Goal: Task Accomplishment & Management: Use online tool/utility

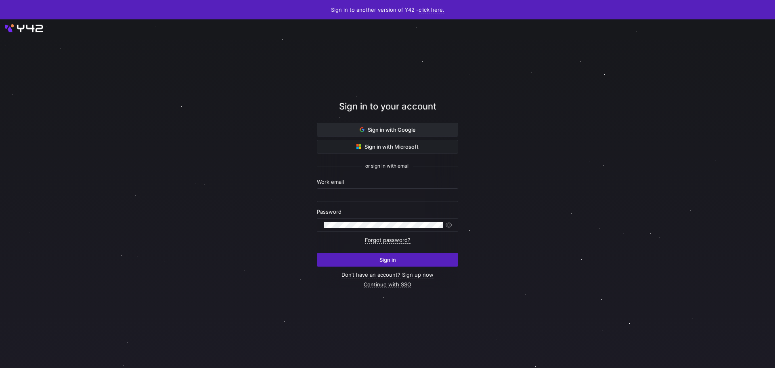
click at [361, 130] on icon at bounding box center [362, 129] width 5 height 5
click at [364, 125] on span at bounding box center [387, 129] width 140 height 13
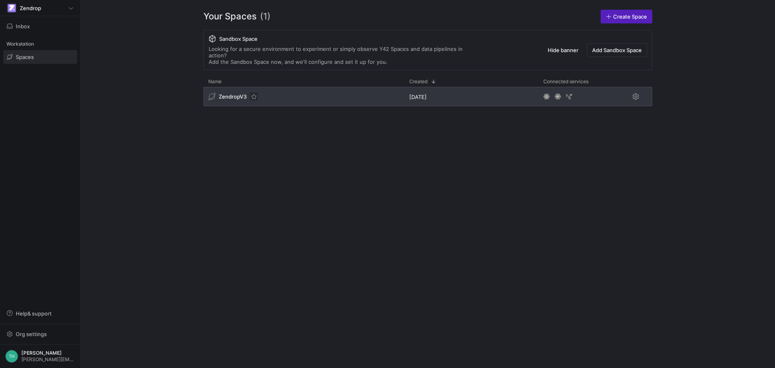
click at [250, 92] on span "Press SPACE to select this row." at bounding box center [254, 96] width 8 height 8
click at [253, 92] on span "Press SPACE to select this row." at bounding box center [254, 96] width 8 height 8
click at [241, 93] on span "ZendropV3" at bounding box center [233, 96] width 28 height 6
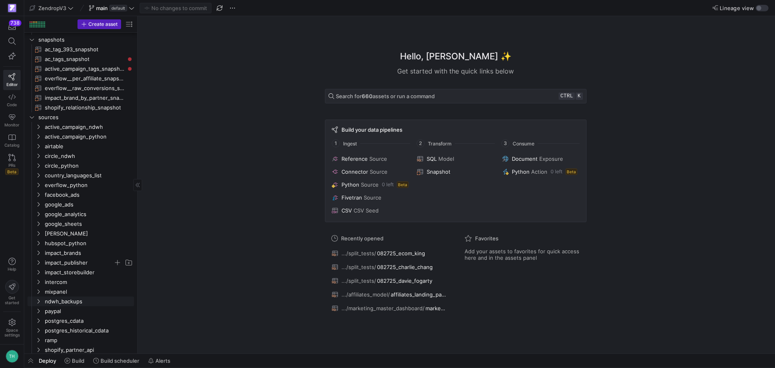
scroll to position [85, 0]
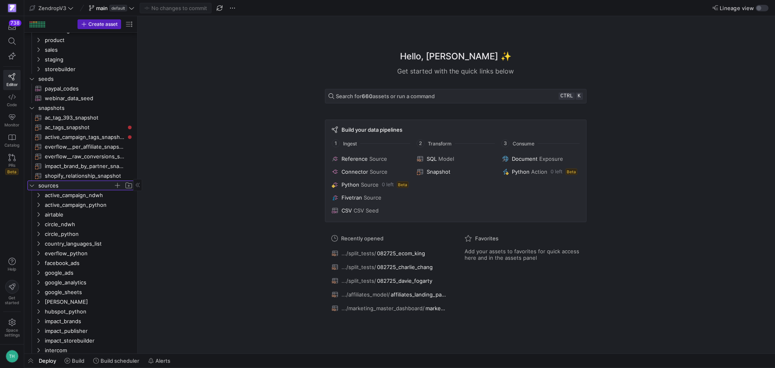
click at [48, 184] on span "sources" at bounding box center [75, 185] width 75 height 9
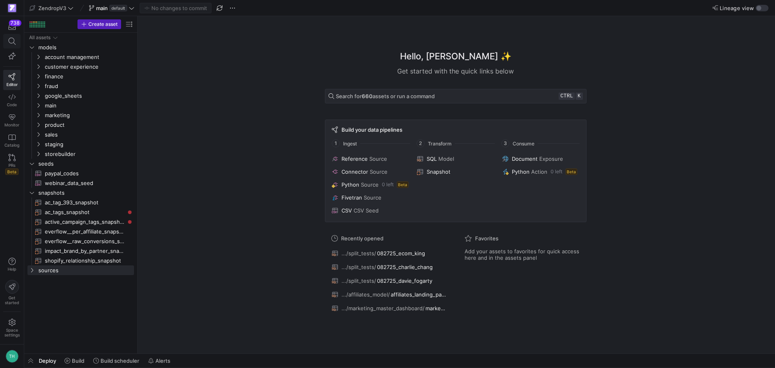
click at [13, 43] on icon at bounding box center [11, 41] width 7 height 7
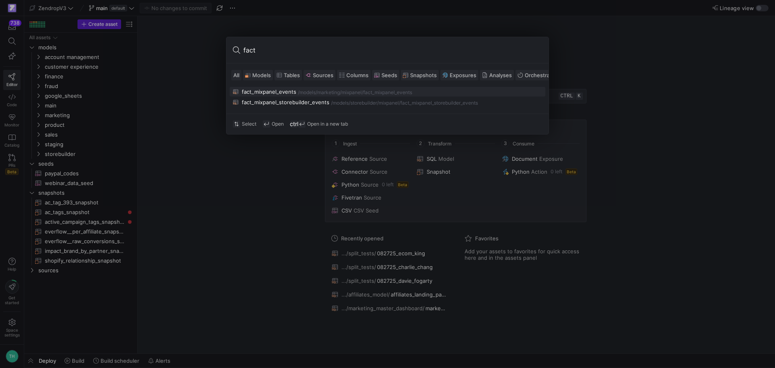
type input "fact"
click at [266, 92] on div "fact_mixpanel_events" at bounding box center [269, 91] width 54 height 6
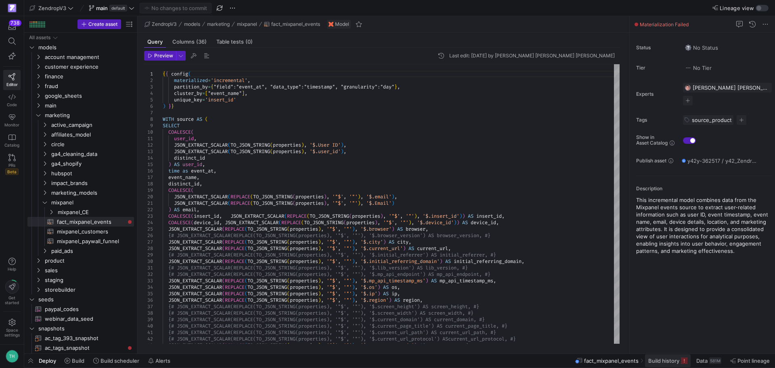
click at [667, 360] on span "Build history" at bounding box center [663, 360] width 31 height 6
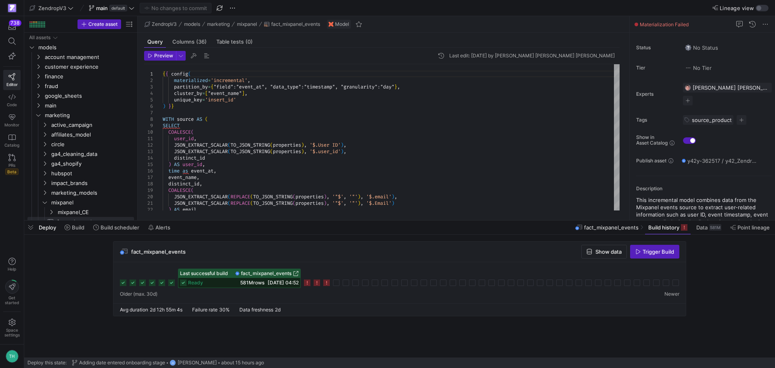
click at [748, 311] on div "fact_mixpanel_events Show data Trigger Build Last successful build fact_mixpane…" at bounding box center [398, 281] width 748 height 80
click at [327, 281] on icon at bounding box center [326, 282] width 6 height 6
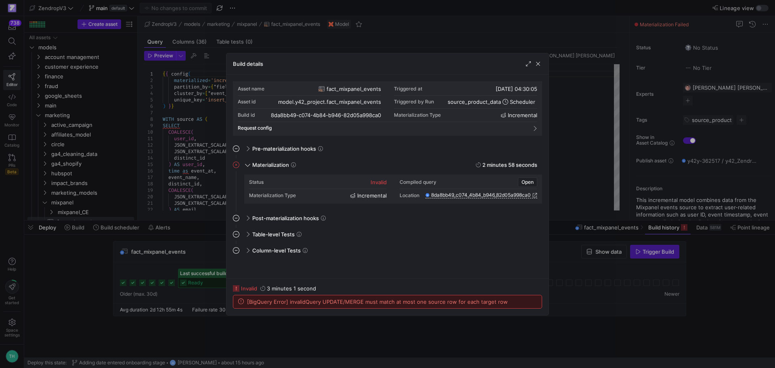
click at [345, 343] on div at bounding box center [387, 184] width 775 height 368
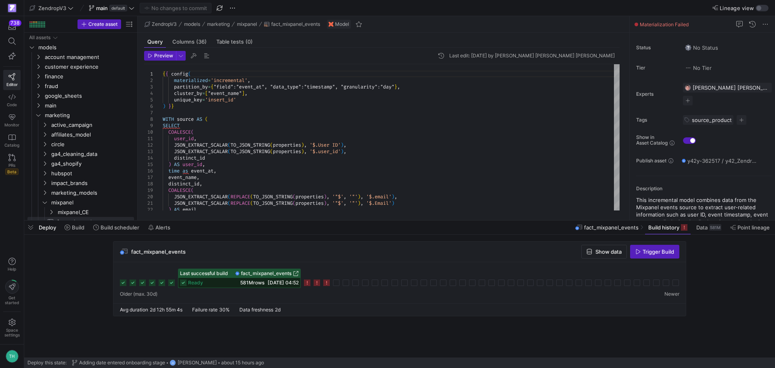
click at [58, 288] on div "fact_mixpanel_events Show data Trigger Build Last successful build fact_mixpane…" at bounding box center [398, 281] width 748 height 80
click at [446, 58] on span "button" at bounding box center [441, 56] width 10 height 10
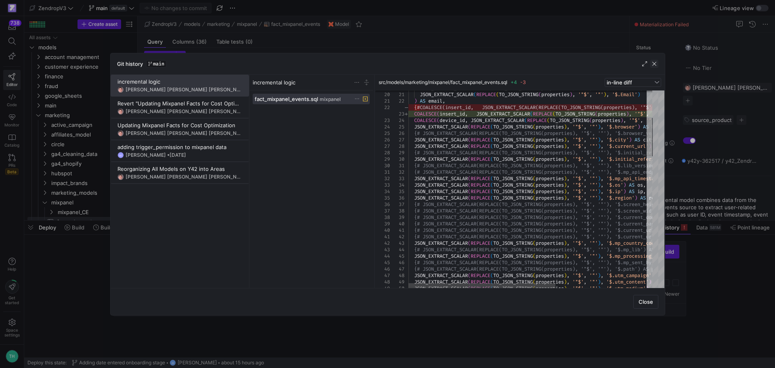
click at [653, 64] on span "button" at bounding box center [654, 64] width 8 height 8
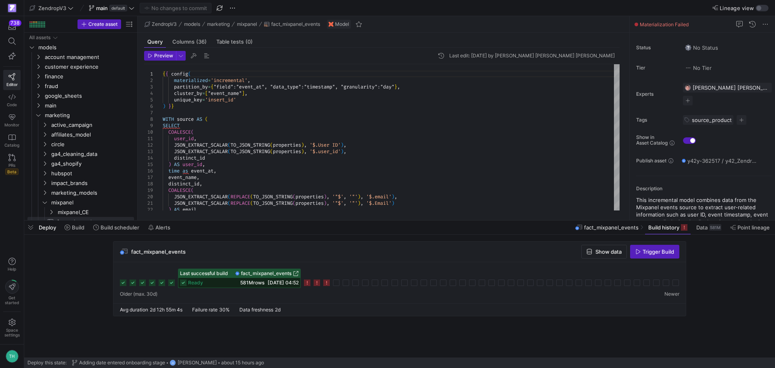
click at [73, 294] on div "fact_mixpanel_events Show data Trigger Build Last successful build fact_mixpane…" at bounding box center [398, 281] width 748 height 80
click at [63, 309] on div "fact_mixpanel_events Show data Trigger Build Last successful build fact_mixpane…" at bounding box center [398, 281] width 748 height 80
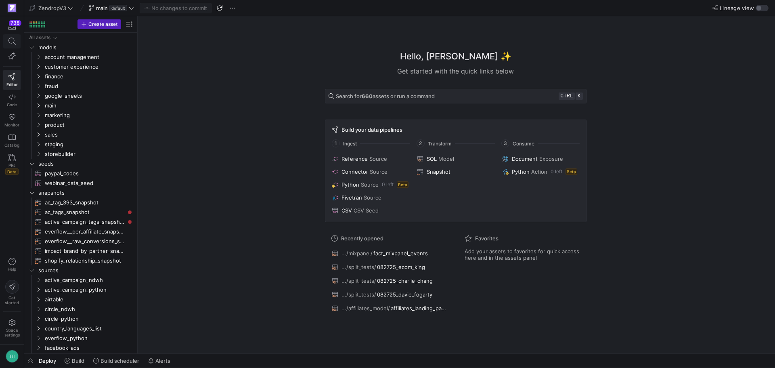
click at [10, 39] on icon at bounding box center [11, 41] width 7 height 7
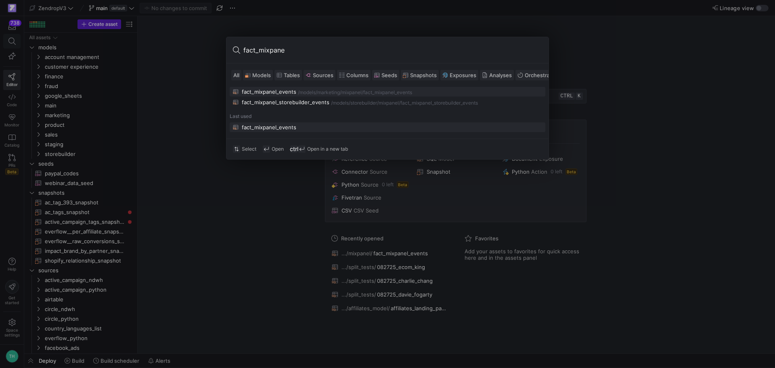
type input "fact_mixpanel"
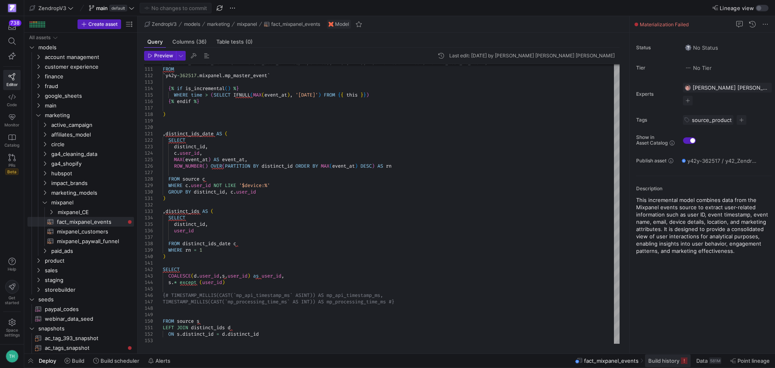
click at [679, 360] on span "Build history" at bounding box center [667, 360] width 39 height 6
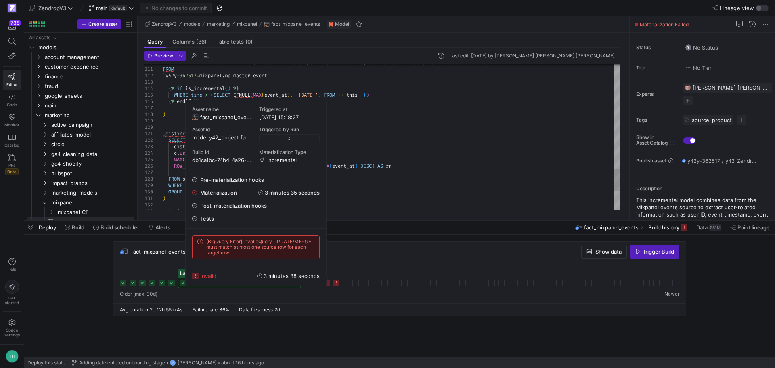
type textarea ",distinct_ids_date AS ( SELECT distinct_id, c.user_id, MAX(event_at) AS event_a…"
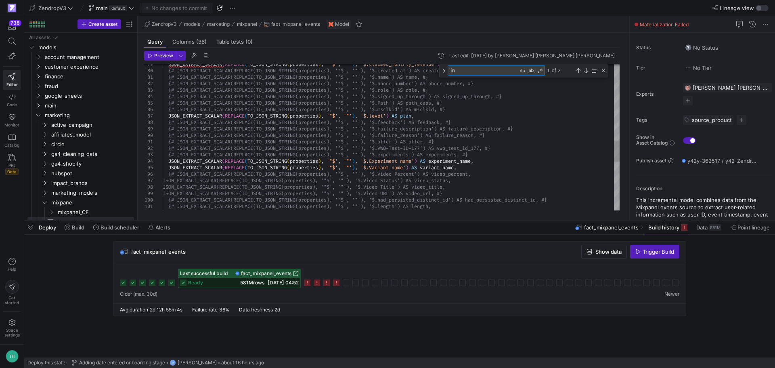
type textarea "ins"
type textarea "{{ config( materialized='incremental', partition_by={"field": "event_at", "data…"
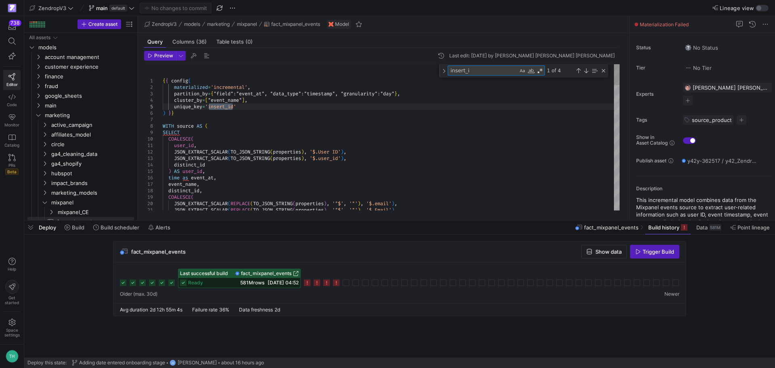
type textarea "insert_id"
type textarea "JSON_EXTRACT_SCALAR(REPLACE(TO_JSON_STRING(properties), '"$', '"'), '$.Email') …"
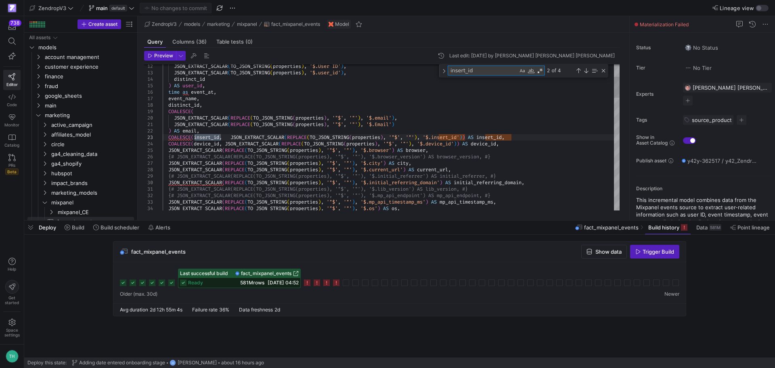
type textarea "insert_id"
click at [712, 230] on div "581M" at bounding box center [715, 227] width 12 height 6
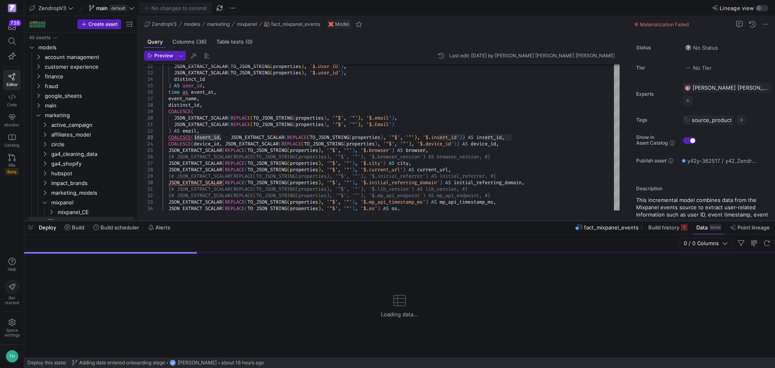
drag, startPoint x: 449, startPoint y: 222, endPoint x: 459, endPoint y: 79, distance: 143.3
click at [459, 219] on div at bounding box center [399, 220] width 751 height 3
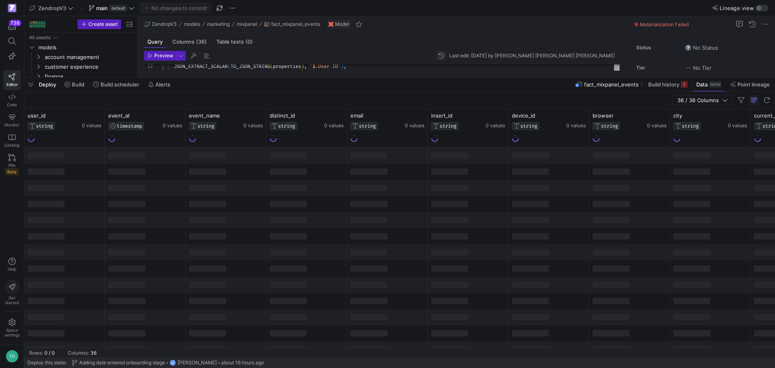
click at [446, 54] on span "button" at bounding box center [441, 56] width 10 height 10
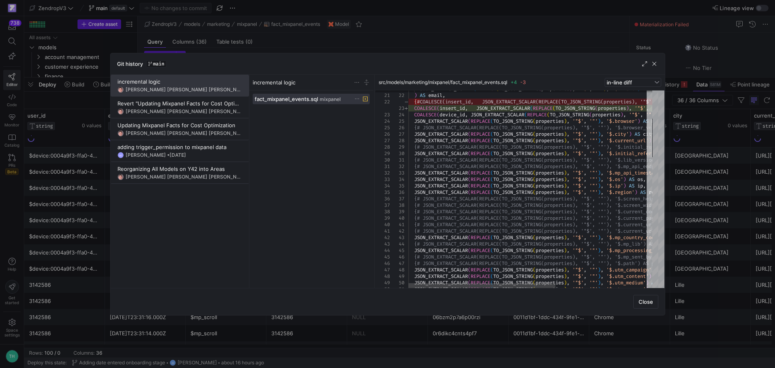
click at [650, 135] on div at bounding box center [650, 138] width 6 height 38
click at [656, 63] on span "button" at bounding box center [654, 64] width 8 height 8
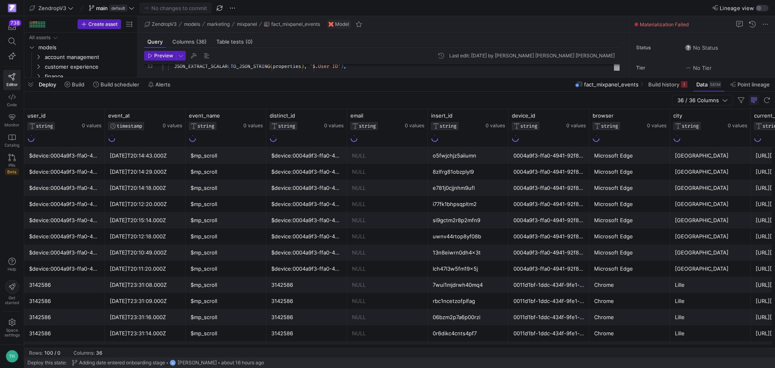
click at [313, 157] on div "$device:0004a9f3-ffa0-4941-92f8-8751328d05ed" at bounding box center [306, 156] width 71 height 16
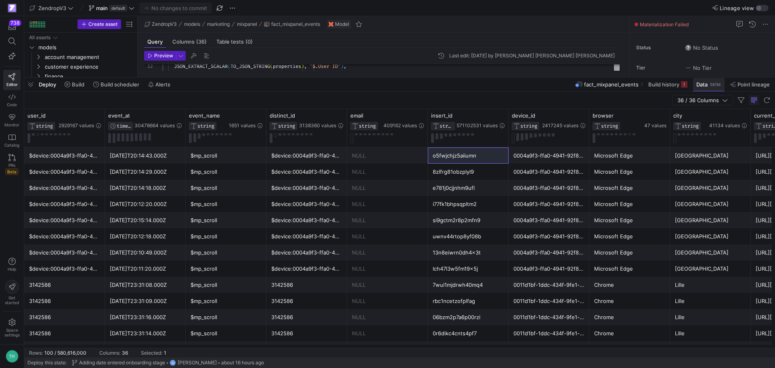
click at [701, 86] on span "Data" at bounding box center [701, 84] width 11 height 6
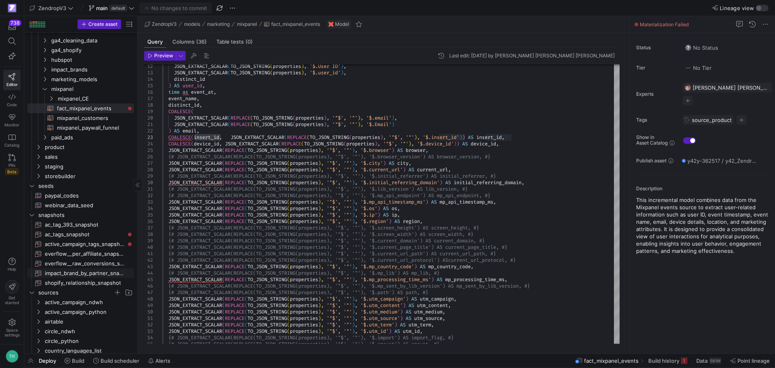
scroll to position [121, 0]
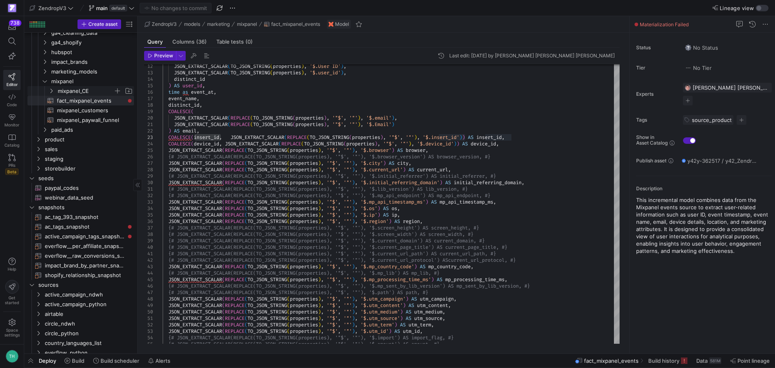
click at [74, 90] on span "mixpanel_CE" at bounding box center [86, 90] width 56 height 9
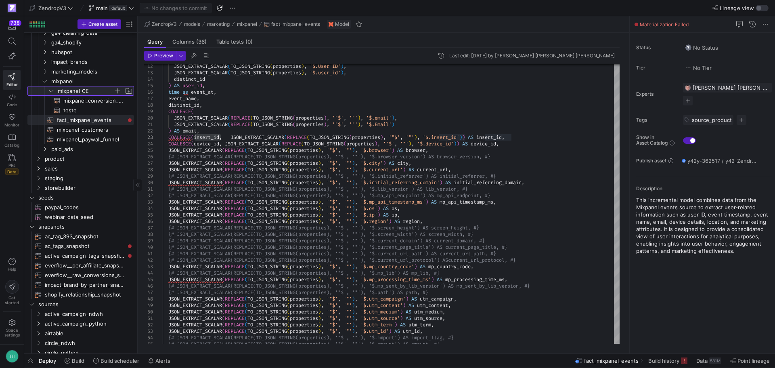
click at [73, 89] on span "mixpanel_CE" at bounding box center [86, 90] width 56 height 9
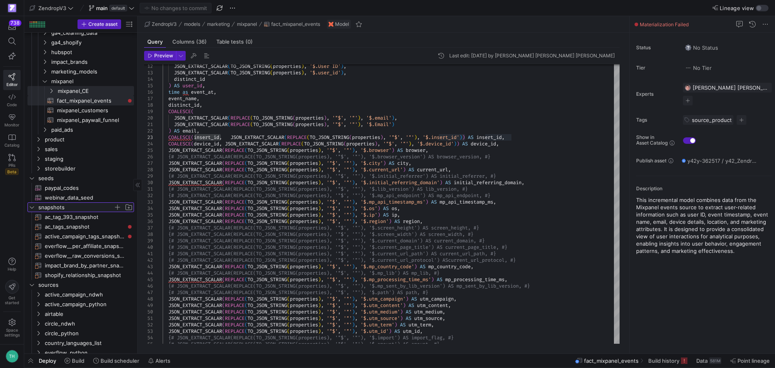
click at [66, 209] on span "snapshots" at bounding box center [75, 207] width 75 height 9
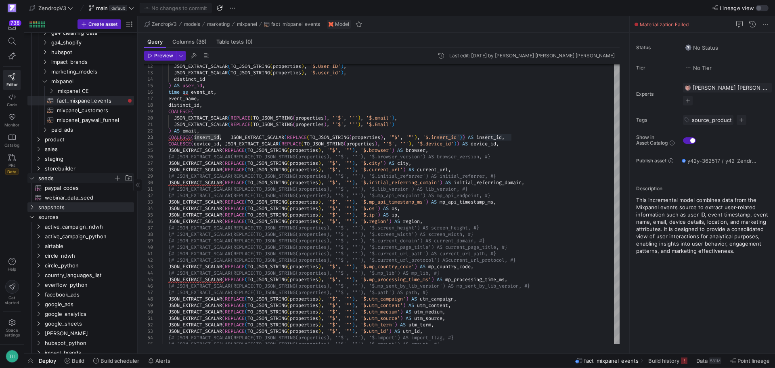
click at [65, 179] on span "seeds" at bounding box center [75, 178] width 75 height 9
click at [65, 197] on span "sources" at bounding box center [75, 197] width 75 height 9
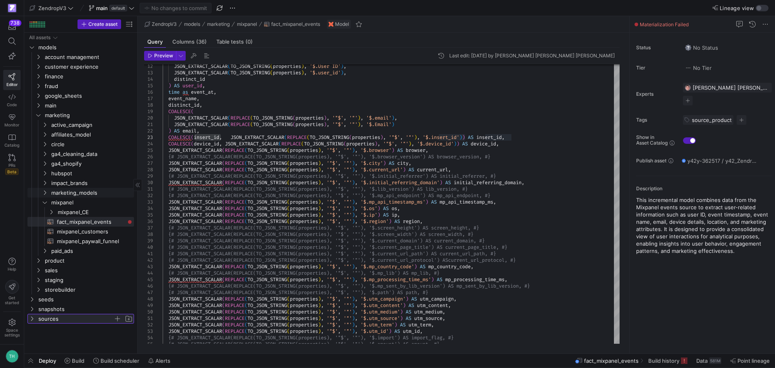
scroll to position [0, 0]
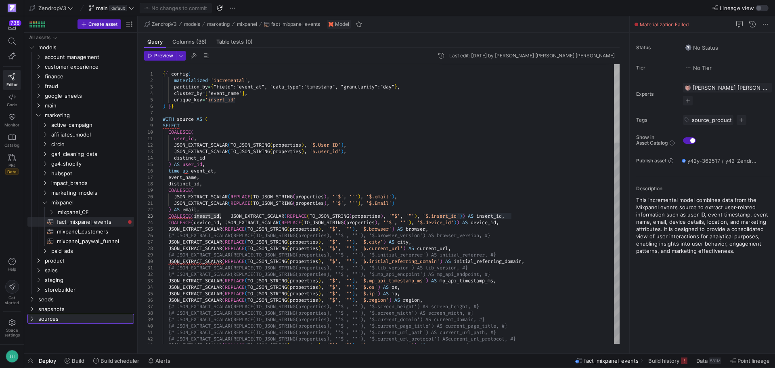
click at [620, 85] on div at bounding box center [617, 103] width 6 height 78
click at [446, 57] on span "button" at bounding box center [441, 56] width 10 height 10
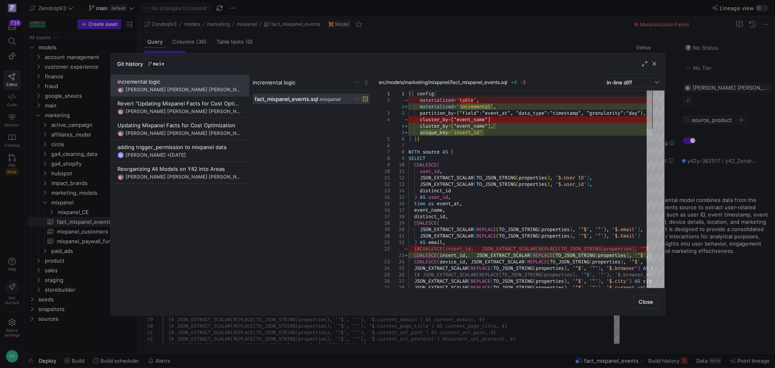
click at [400, 42] on div at bounding box center [387, 184] width 775 height 368
